Goal: Information Seeking & Learning: Learn about a topic

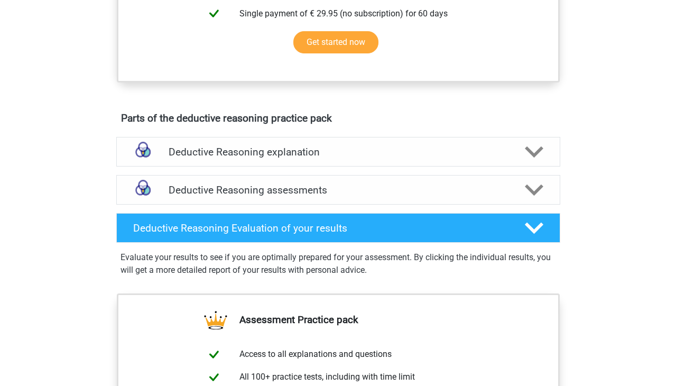
scroll to position [553, 0]
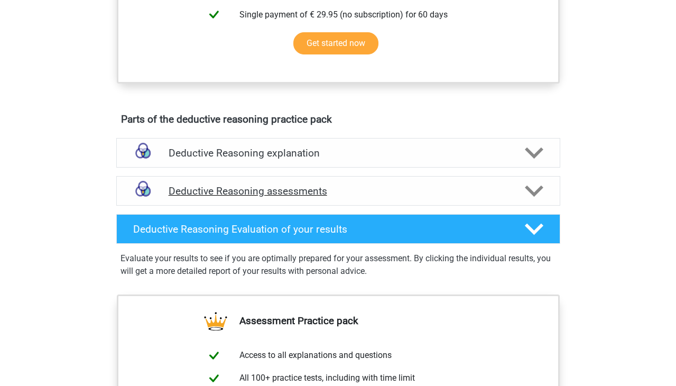
click at [275, 197] on h4 "Deductive Reasoning assessments" at bounding box center [338, 191] width 339 height 12
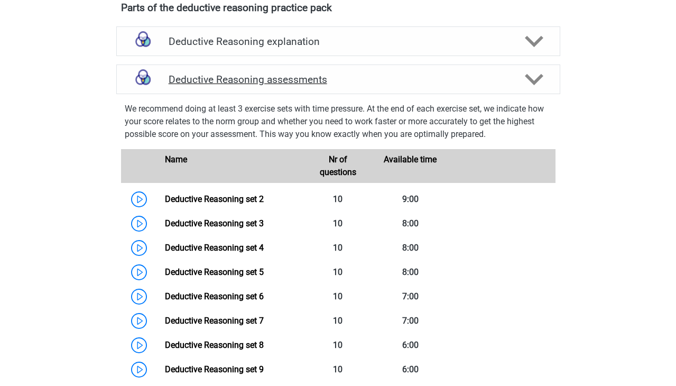
scroll to position [666, 0]
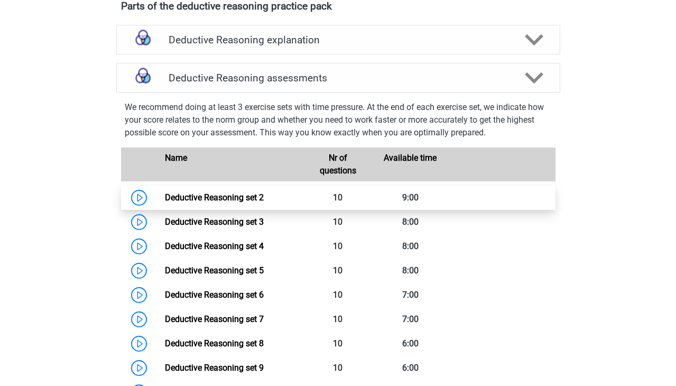
click at [165, 202] on link "Deductive Reasoning set 2" at bounding box center [214, 197] width 99 height 10
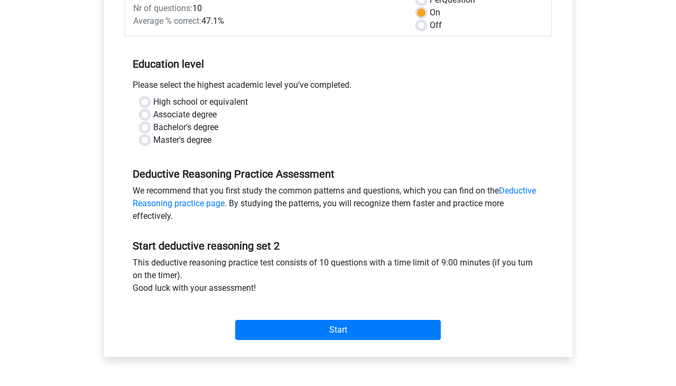
scroll to position [184, 0]
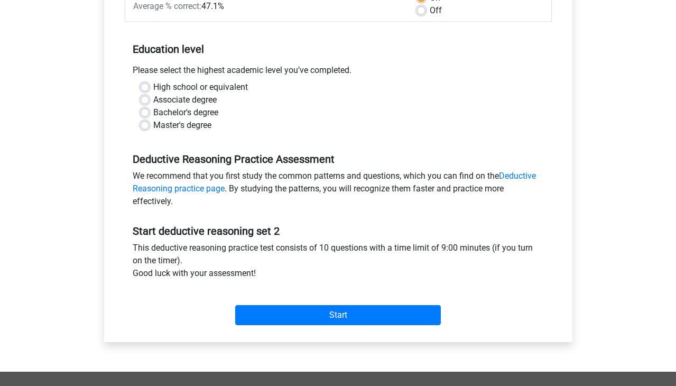
click at [308, 303] on div "Start" at bounding box center [338, 306] width 427 height 37
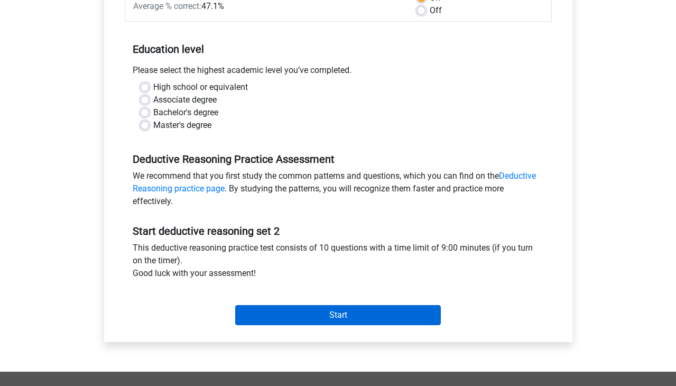
click at [308, 320] on input "Start" at bounding box center [338, 315] width 206 height 20
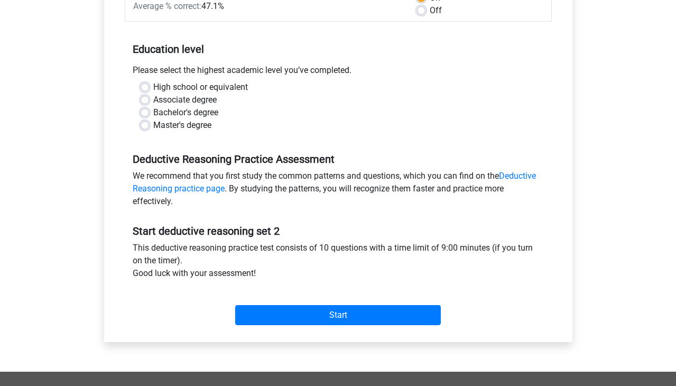
click at [210, 89] on label "High school or equivalent" at bounding box center [200, 87] width 95 height 13
click at [149, 89] on input "High school or equivalent" at bounding box center [145, 86] width 8 height 11
radio input "true"
click at [292, 303] on div "Start" at bounding box center [338, 306] width 427 height 37
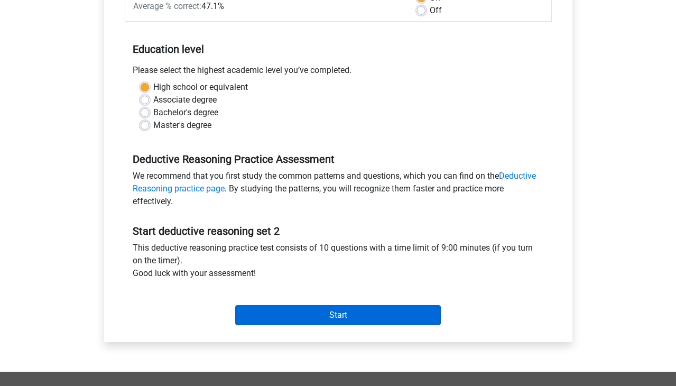
click at [296, 320] on input "Start" at bounding box center [338, 315] width 206 height 20
